Goal: Information Seeking & Learning: Find specific fact

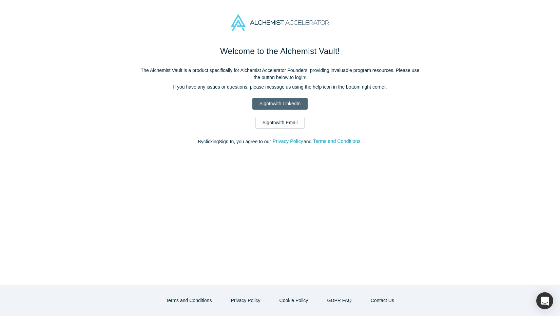
click at [291, 103] on link "Sign In with LinkedIn" at bounding box center [279, 104] width 55 height 12
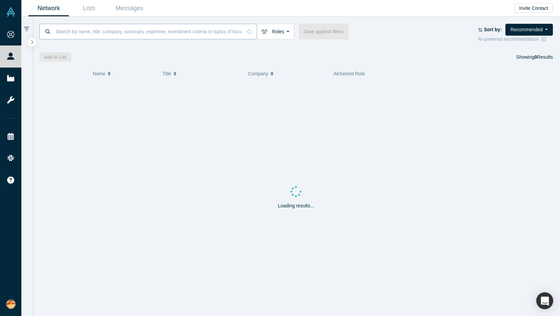
click at [121, 29] on input at bounding box center [148, 31] width 187 height 16
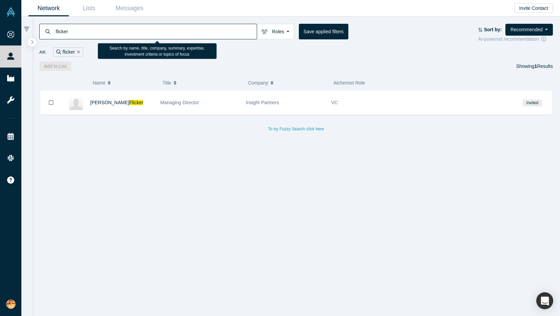
click at [83, 28] on input "flicker" at bounding box center [156, 31] width 202 height 16
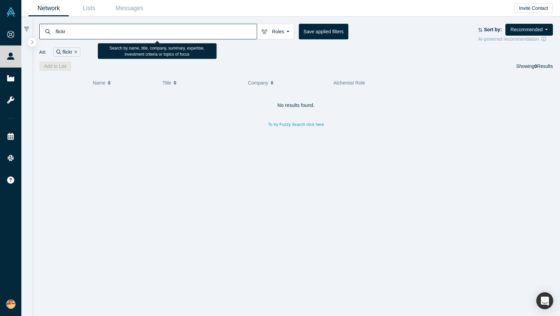
type input "flickr"
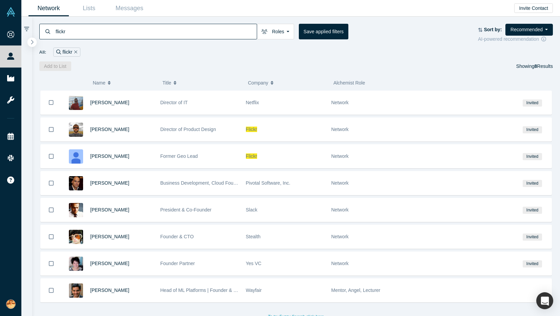
click at [33, 42] on icon "button" at bounding box center [32, 42] width 2 height 4
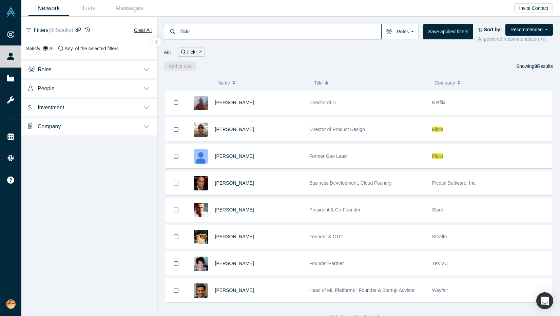
click at [74, 76] on button "Roles" at bounding box center [88, 68] width 135 height 19
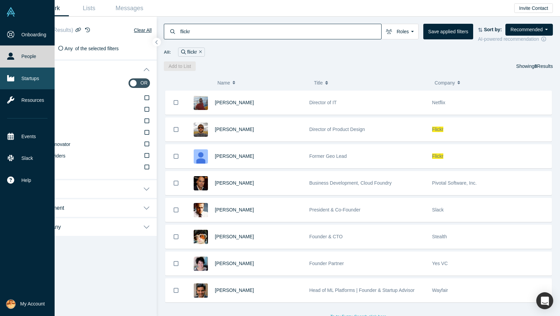
click at [8, 78] on icon at bounding box center [10, 78] width 7 height 6
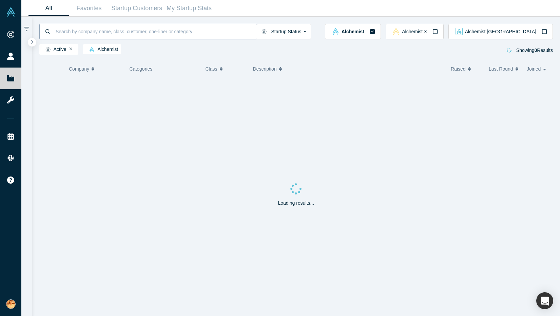
click at [145, 29] on input at bounding box center [156, 31] width 202 height 16
type input "flickr"
